Goal: Information Seeking & Learning: Understand process/instructions

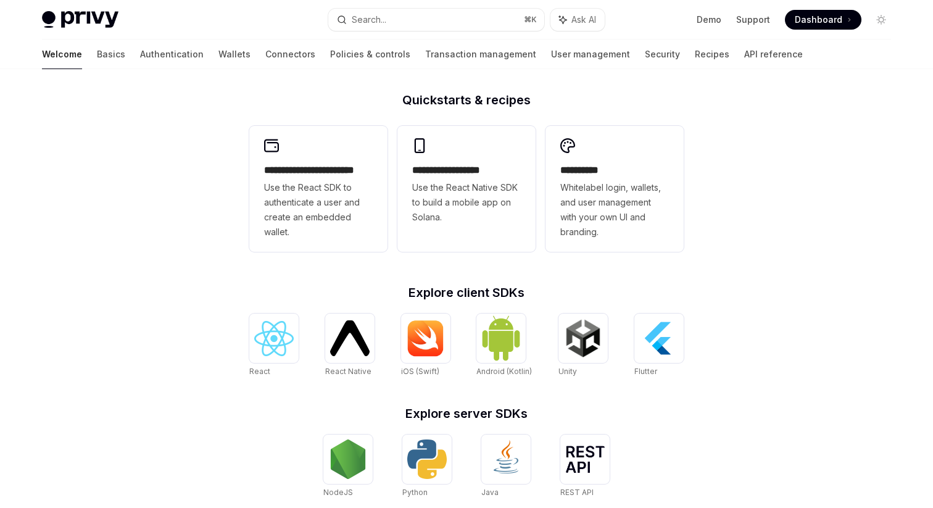
scroll to position [473, 0]
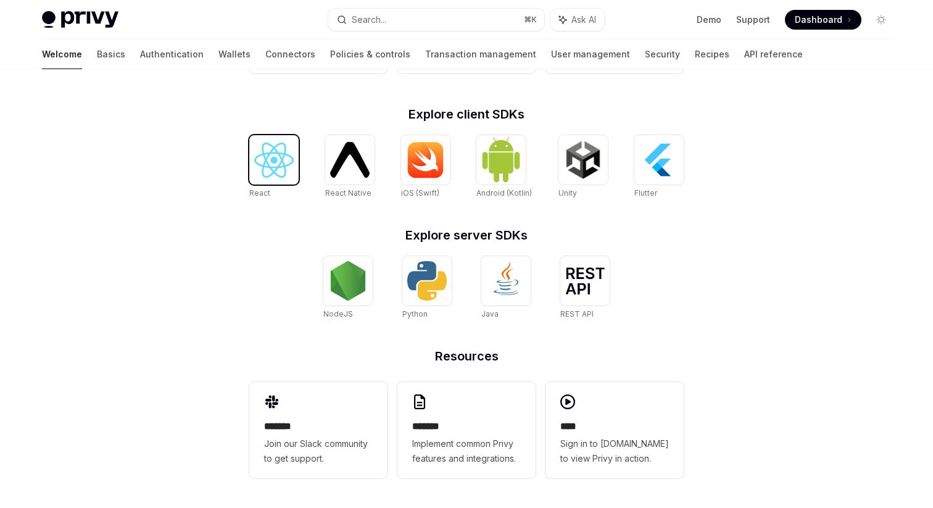
click at [274, 169] on img at bounding box center [273, 159] width 39 height 35
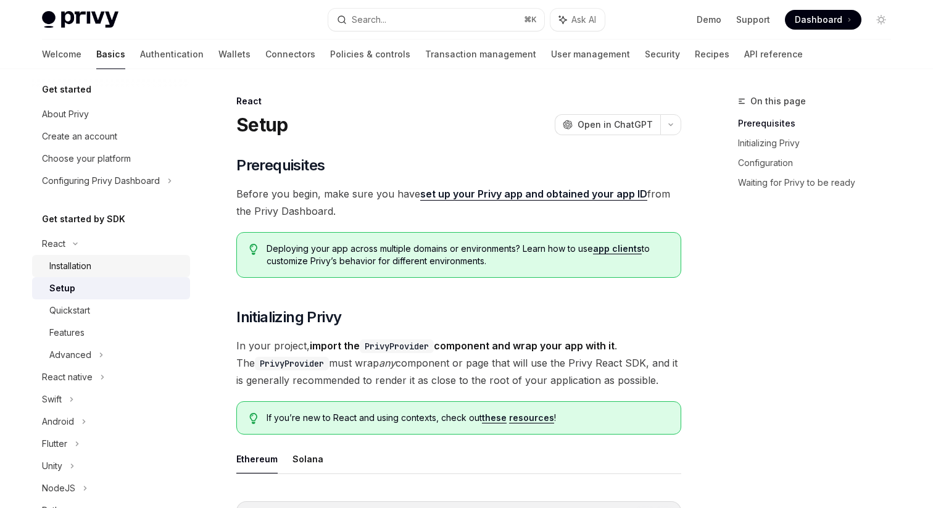
click at [95, 274] on link "Installation" at bounding box center [111, 266] width 158 height 22
type textarea "*"
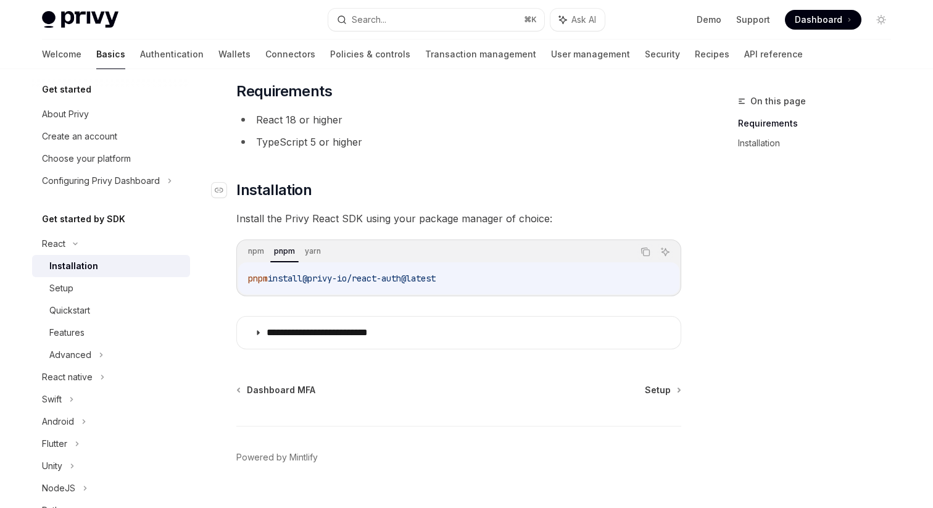
scroll to position [79, 0]
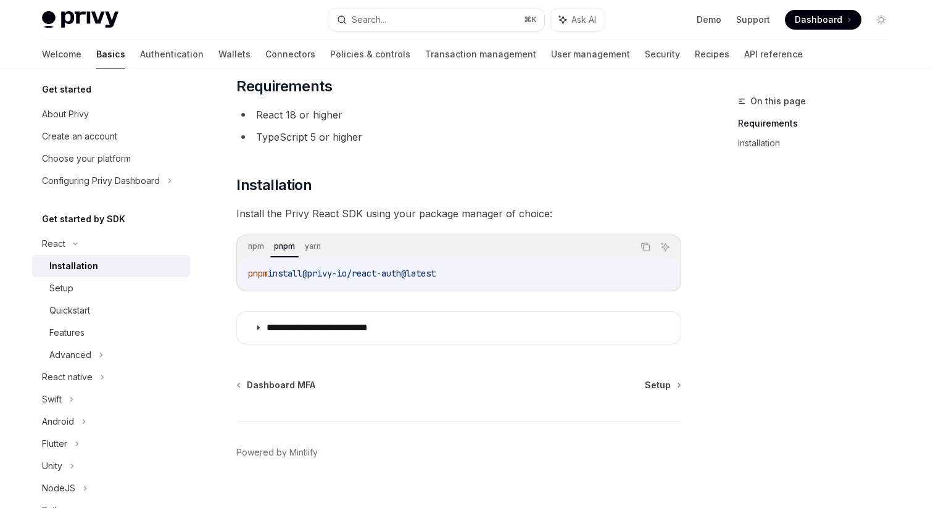
drag, startPoint x: 462, startPoint y: 273, endPoint x: 247, endPoint y: 271, distance: 214.6
click at [247, 272] on div "pnpm install @privy-io/react-auth@latest" at bounding box center [458, 273] width 441 height 32
copy span "pnpm install @privy-io/react-auth@latest"
